Goal: Task Accomplishment & Management: Use online tool/utility

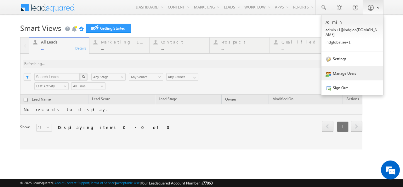
click at [334, 71] on link "Manage Users" at bounding box center [352, 73] width 62 height 14
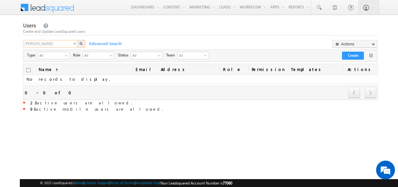
click at [39, 43] on input "nava" at bounding box center [50, 44] width 55 height 8
type input "n"
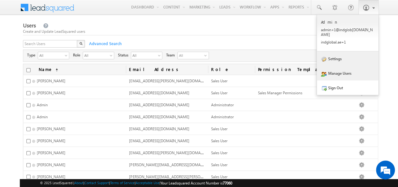
click at [340, 57] on link "Settings" at bounding box center [348, 58] width 62 height 14
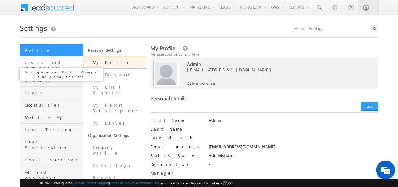
click at [53, 61] on span "Users and Permissions" at bounding box center [53, 64] width 57 height 11
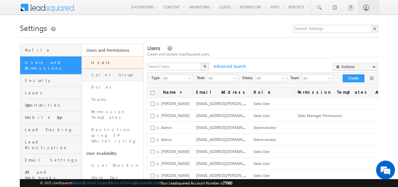
click at [116, 74] on link "Sales Groups" at bounding box center [113, 75] width 62 height 12
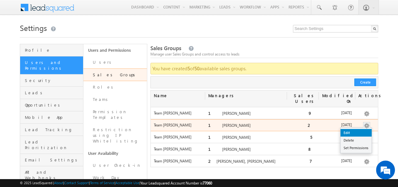
click at [357, 129] on link "Edit" at bounding box center [356, 133] width 31 height 8
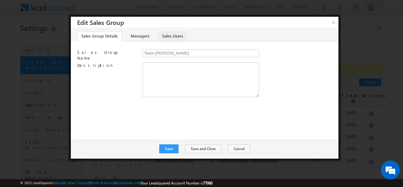
click at [162, 36] on link "Sales Users" at bounding box center [172, 36] width 29 height 10
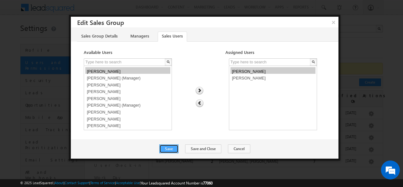
click at [173, 148] on button "Save" at bounding box center [168, 148] width 19 height 9
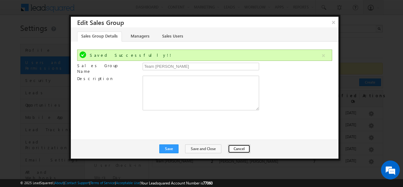
click at [234, 146] on button "Cancel" at bounding box center [239, 148] width 22 height 9
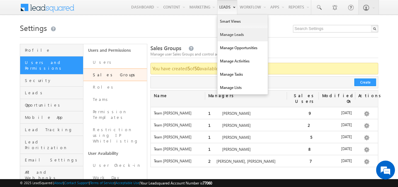
click at [233, 33] on link "Manage Leads" at bounding box center [243, 34] width 50 height 13
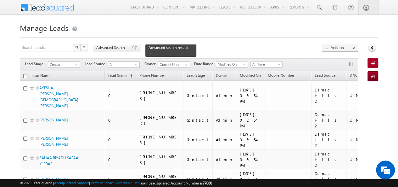
click at [108, 49] on span "Advanced Search" at bounding box center [111, 48] width 31 height 6
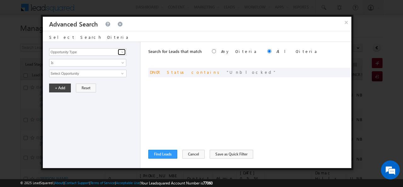
click at [121, 53] on span at bounding box center [122, 51] width 5 height 5
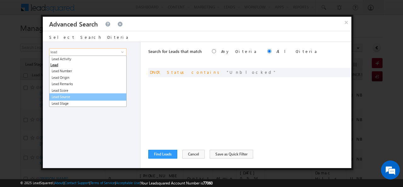
click at [67, 98] on link "Lead Source" at bounding box center [87, 96] width 77 height 7
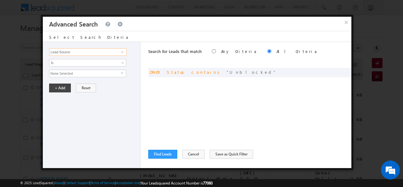
type input "Lead Source"
click at [117, 73] on span "None Selected" at bounding box center [84, 73] width 71 height 7
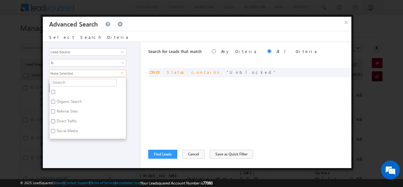
click at [91, 85] on ul "Organic Search Referral Sites Direct Traffic Social Media Inbound Email Inbound…" at bounding box center [87, 108] width 77 height 62
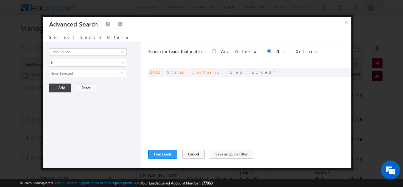
click at [97, 74] on span "None Selected" at bounding box center [84, 73] width 71 height 7
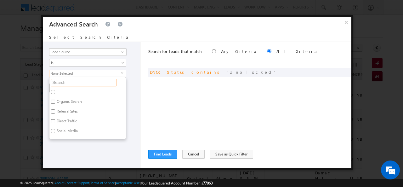
click at [81, 83] on input "text" at bounding box center [83, 83] width 65 height 8
type input "ath"
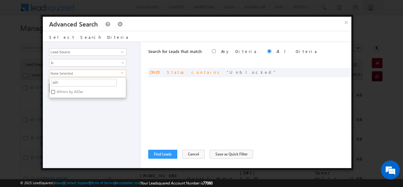
click at [52, 90] on input "Athlon by AlDar" at bounding box center [53, 92] width 4 height 4
checkbox input "true"
click at [156, 82] on div "Search for Leads that match Any Criteria All Criteria Note that the current tri…" at bounding box center [249, 105] width 203 height 126
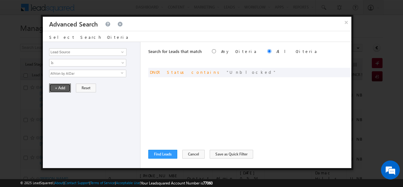
click at [62, 85] on button "+ Add" at bounding box center [60, 87] width 22 height 9
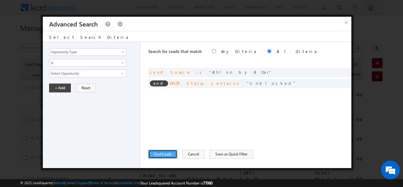
click at [164, 152] on button "Find Leads" at bounding box center [162, 154] width 29 height 9
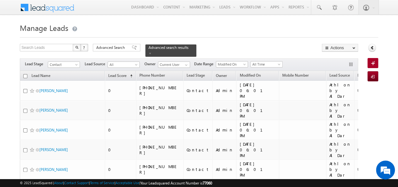
click at [25, 74] on input "checkbox" at bounding box center [25, 76] width 4 height 4
checkbox input "true"
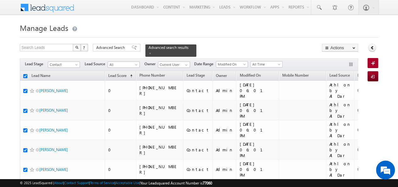
checkbox input "true"
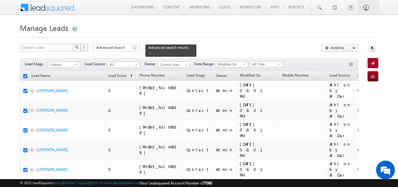
checkbox input "true"
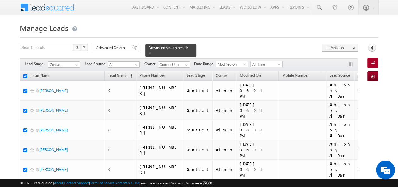
checkbox input "true"
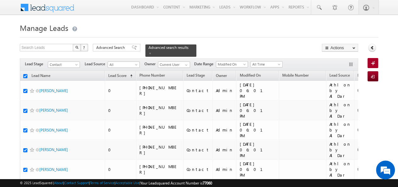
checkbox input "true"
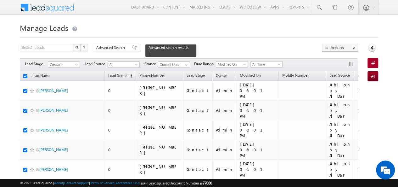
checkbox input "true"
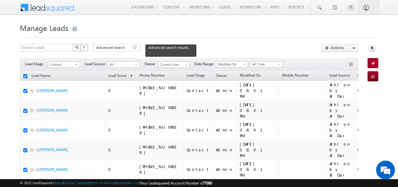
checkbox input "true"
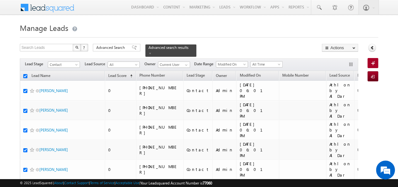
checkbox input "true"
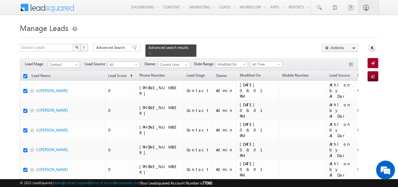
checkbox input "true"
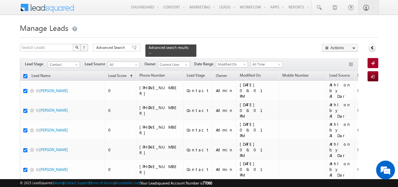
checkbox input "true"
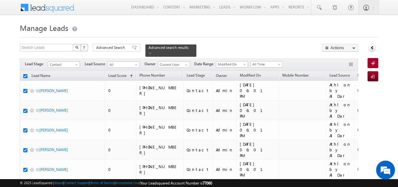
checkbox input "true"
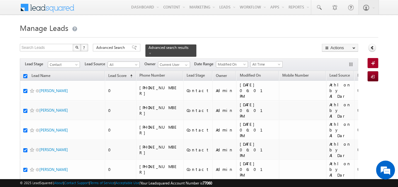
checkbox input "true"
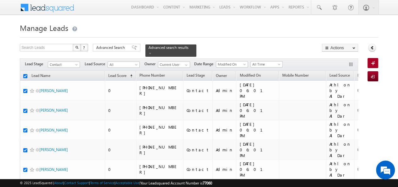
checkbox input "true"
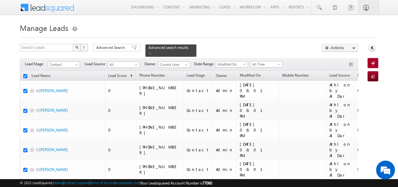
checkbox input "true"
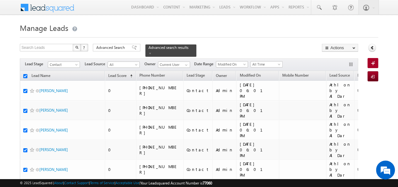
checkbox input "true"
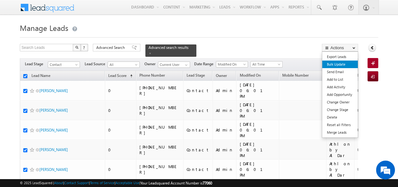
click at [339, 64] on link "Bulk Update" at bounding box center [340, 64] width 36 height 8
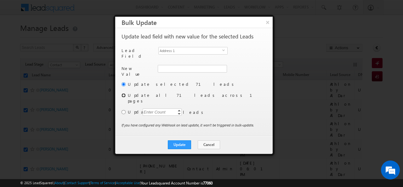
click at [123, 93] on input "radio" at bounding box center [124, 95] width 4 height 4
radio input "true"
click at [227, 49] on span "select" at bounding box center [224, 50] width 5 height 3
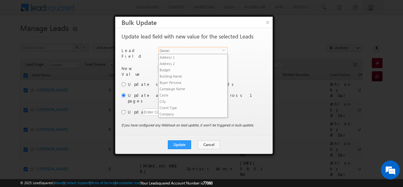
scroll to position [240, 0]
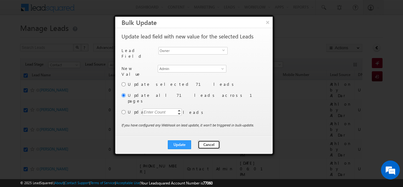
click at [206, 140] on button "Cancel" at bounding box center [209, 144] width 22 height 9
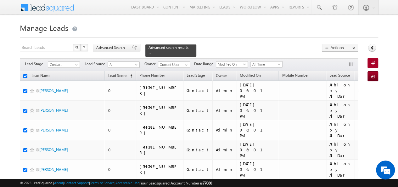
click at [113, 45] on span "Advanced Search" at bounding box center [111, 48] width 31 height 6
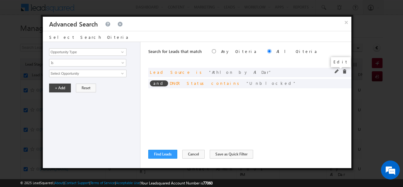
click at [336, 71] on span at bounding box center [337, 71] width 4 height 4
click at [121, 72] on span "select" at bounding box center [123, 72] width 5 height 3
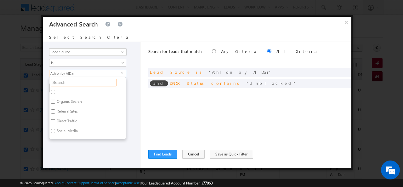
click at [73, 80] on input "text" at bounding box center [83, 83] width 65 height 8
type input "heav"
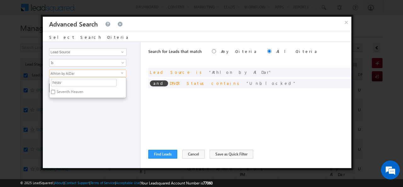
click at [50, 90] on label "Seventh Heaven" at bounding box center [69, 93] width 40 height 10
click at [51, 90] on input "Seventh Heaven" at bounding box center [53, 92] width 4 height 4
checkbox input "true"
click at [69, 83] on input "heav" at bounding box center [83, 83] width 65 height 8
type input "h"
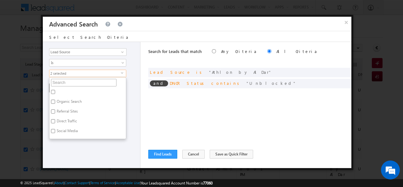
click at [76, 80] on input "text" at bounding box center [83, 83] width 65 height 8
type input "di"
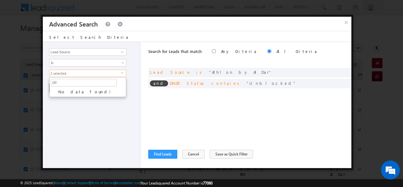
type input "di"
type input "d"
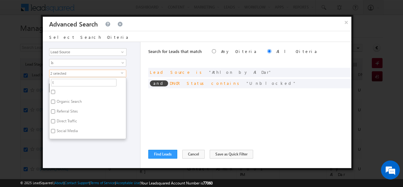
type input "ti"
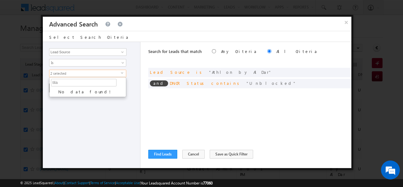
type input "til"
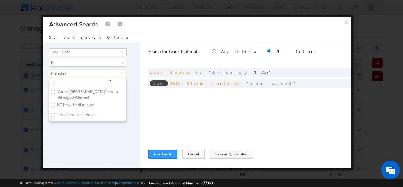
type input "t"
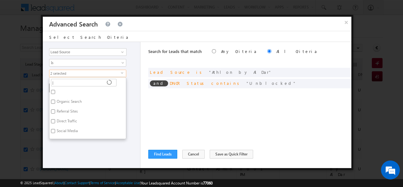
type input "jb"
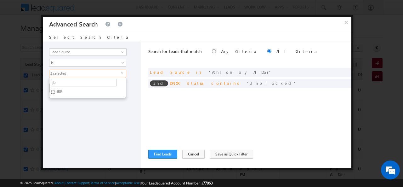
click at [52, 90] on input "JBR" at bounding box center [53, 92] width 4 height 4
checkbox input "true"
click at [67, 82] on input "jb" at bounding box center [83, 83] width 65 height 8
type input "j"
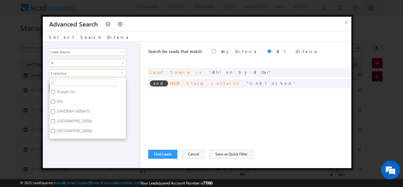
type input "jv"
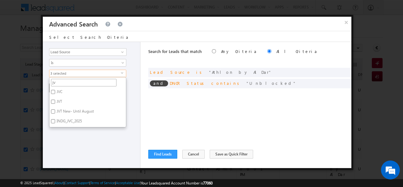
click at [61, 81] on input "jv" at bounding box center [83, 83] width 65 height 8
type input "j"
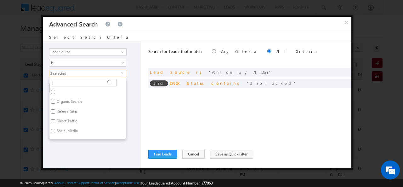
type input "ju"
type input "ja"
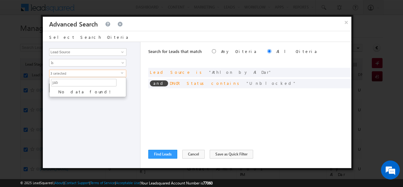
type input "ja"
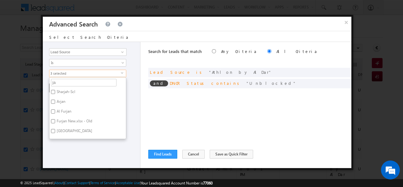
type input "j"
type input "jv"
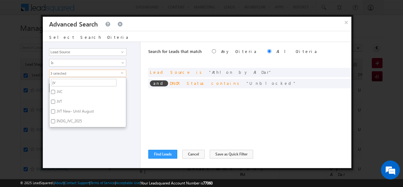
type input "j"
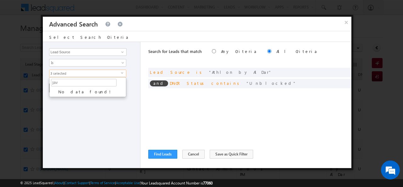
type input "ja"
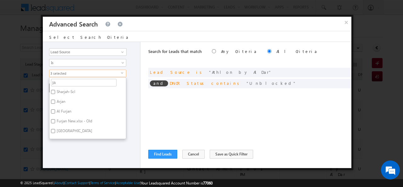
type input "j"
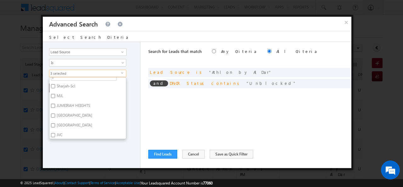
scroll to position [0, 0]
click at [68, 82] on input "j" at bounding box center [83, 83] width 65 height 8
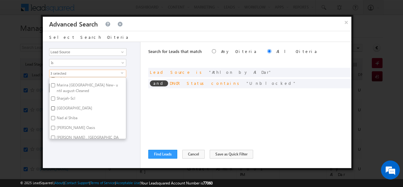
click at [53, 107] on input "Town Square" at bounding box center [53, 108] width 4 height 4
checkbox input "true"
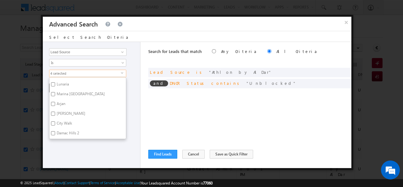
scroll to position [280, 0]
click at [54, 90] on input "Arjan" at bounding box center [53, 92] width 4 height 4
checkbox input "true"
click at [132, 107] on div "Opportunity Type Lead Activity Task Sales Group Prospect Id Address 1 Address 2…" at bounding box center [92, 105] width 98 height 126
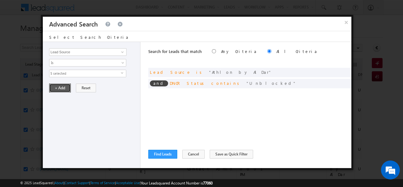
click at [60, 87] on button "+ Add" at bounding box center [60, 87] width 22 height 9
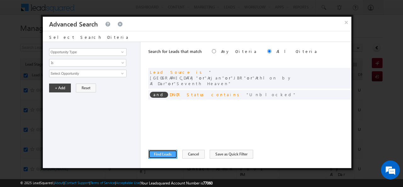
click at [164, 153] on button "Find Leads" at bounding box center [162, 154] width 29 height 9
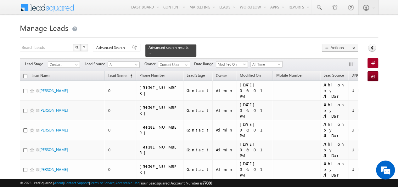
click at [24, 74] on input "checkbox" at bounding box center [25, 76] width 4 height 4
checkbox input "true"
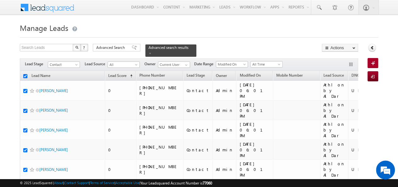
checkbox input "true"
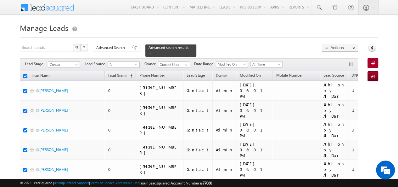
checkbox input "true"
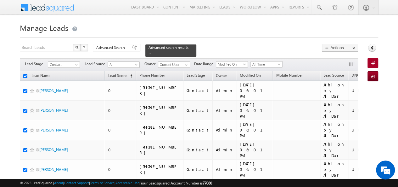
checkbox input "true"
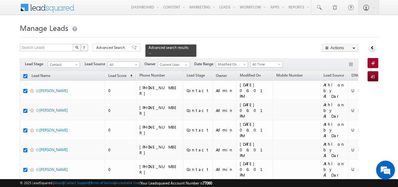
checkbox input "true"
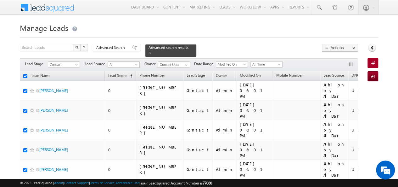
checkbox input "true"
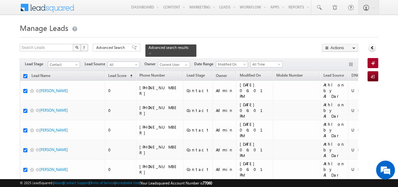
checkbox input "true"
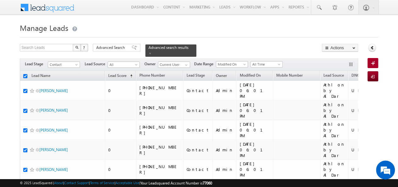
checkbox input "true"
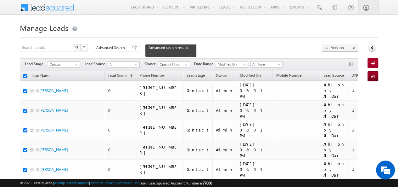
checkbox input "true"
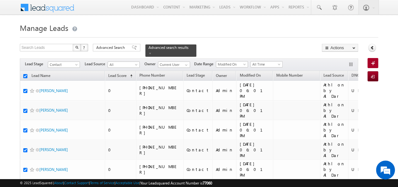
checkbox input "true"
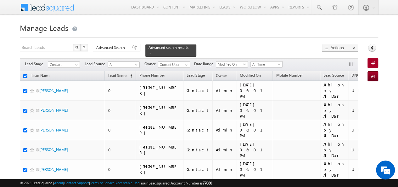
checkbox input "true"
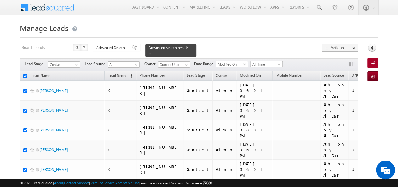
checkbox input "true"
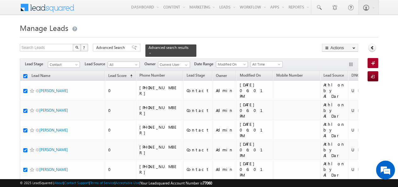
checkbox input "true"
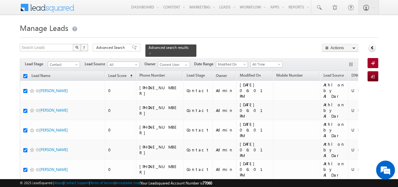
checkbox input "true"
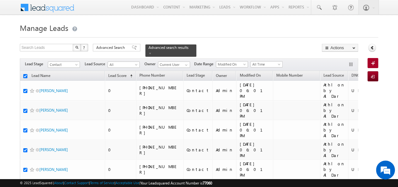
checkbox input "true"
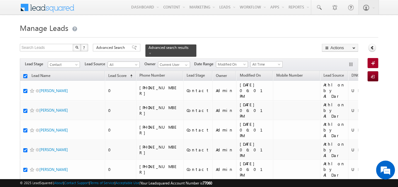
checkbox input "true"
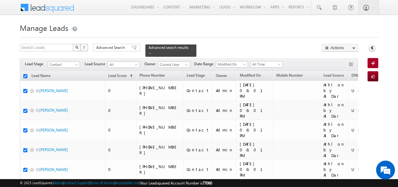
checkbox input "true"
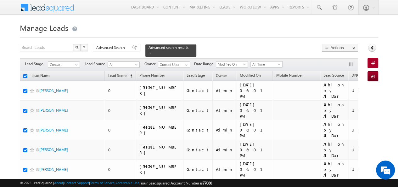
checkbox input "true"
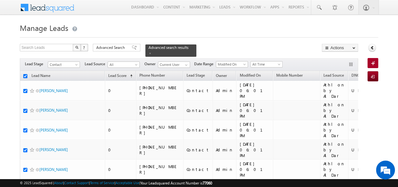
checkbox input "true"
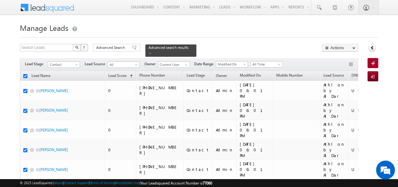
checkbox input "true"
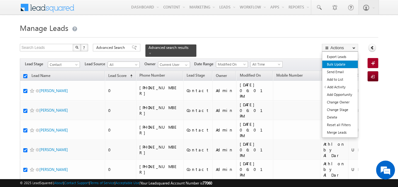
click at [341, 65] on link "Bulk Update" at bounding box center [340, 64] width 36 height 8
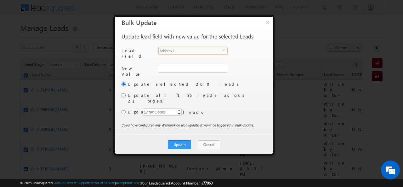
click at [224, 52] on span "select" at bounding box center [224, 52] width 5 height 11
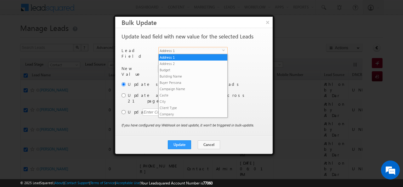
click at [190, 49] on span "Address 1" at bounding box center [191, 50] width 64 height 7
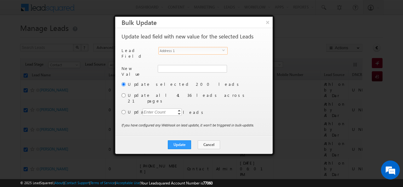
click at [190, 49] on span "Address 1" at bounding box center [191, 50] width 64 height 7
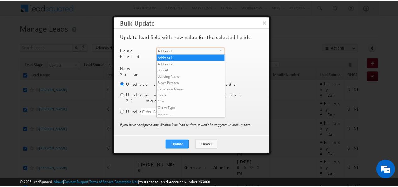
scroll to position [240, 0]
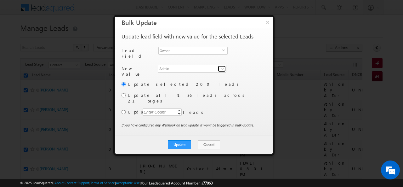
click at [222, 66] on span at bounding box center [222, 68] width 5 height 5
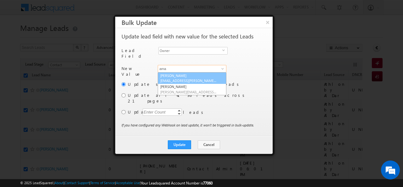
click at [191, 78] on span "aman.ramani@indglobal.ae" at bounding box center [188, 80] width 57 height 5
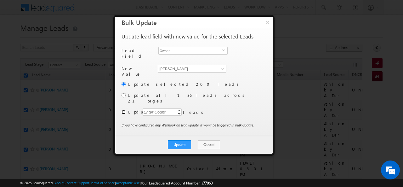
click at [122, 110] on input "radio" at bounding box center [124, 112] width 4 height 4
click at [164, 108] on div "Enter Count" at bounding box center [155, 111] width 24 height 7
click at [181, 140] on button "Update" at bounding box center [179, 144] width 23 height 9
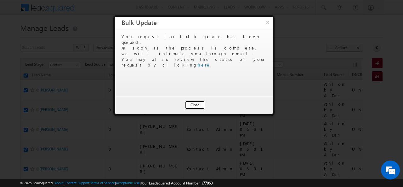
click at [198, 107] on button "Close" at bounding box center [195, 104] width 20 height 9
